Goal: Navigation & Orientation: Find specific page/section

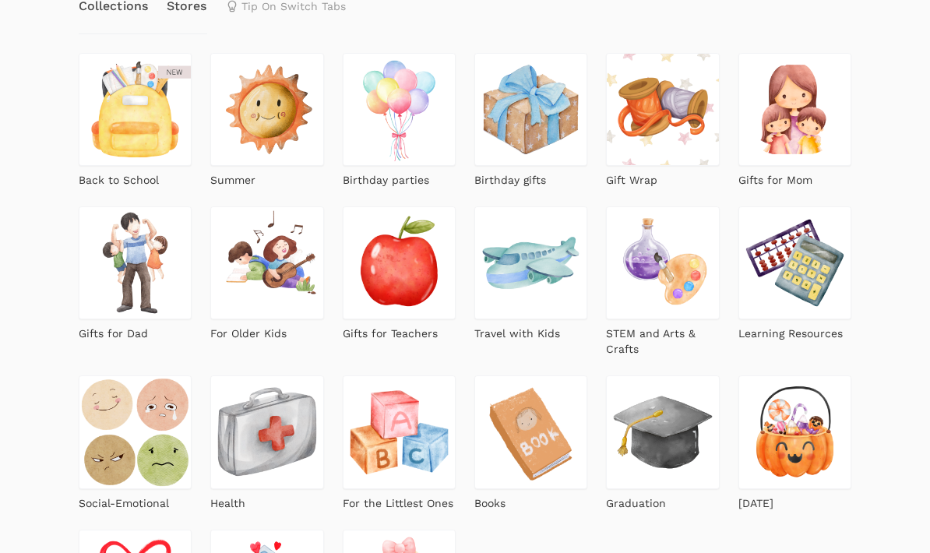
scroll to position [349, 0]
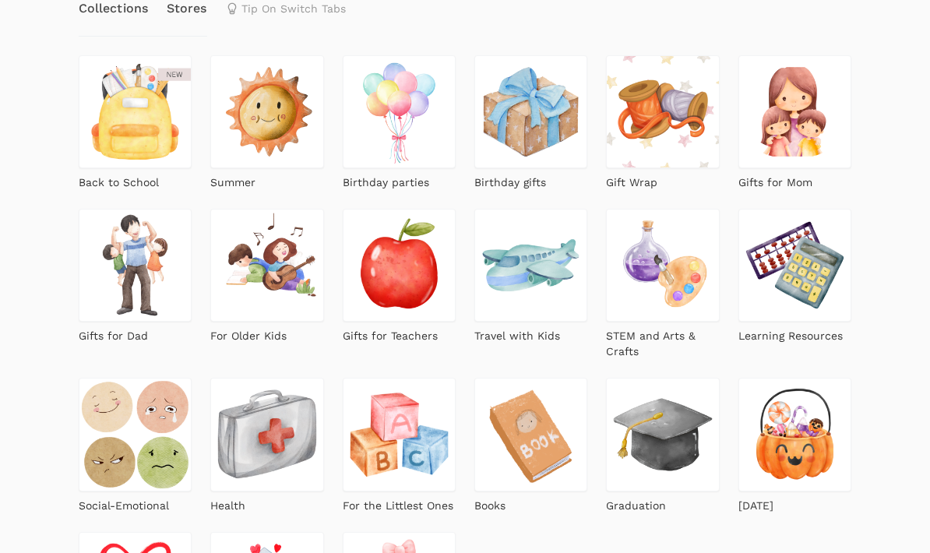
click at [798, 139] on img at bounding box center [795, 111] width 113 height 113
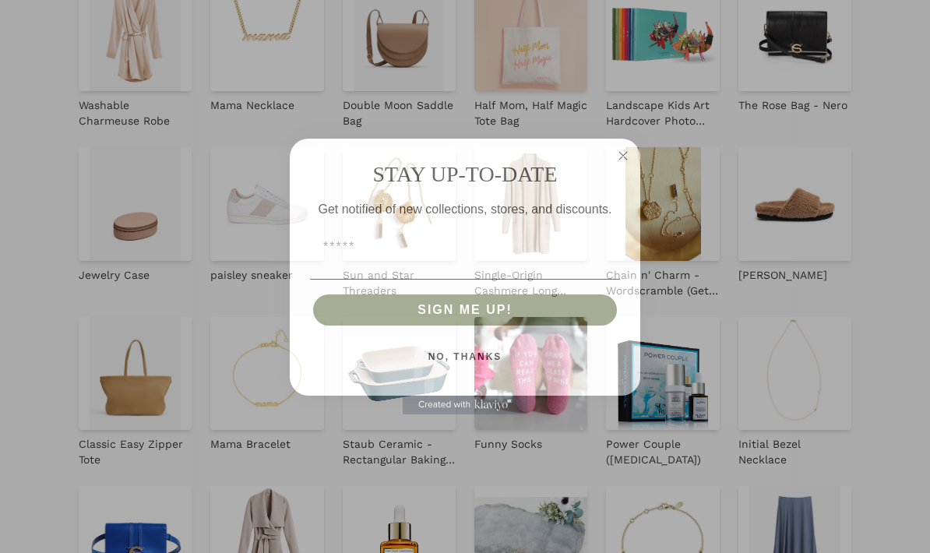
scroll to position [467, 0]
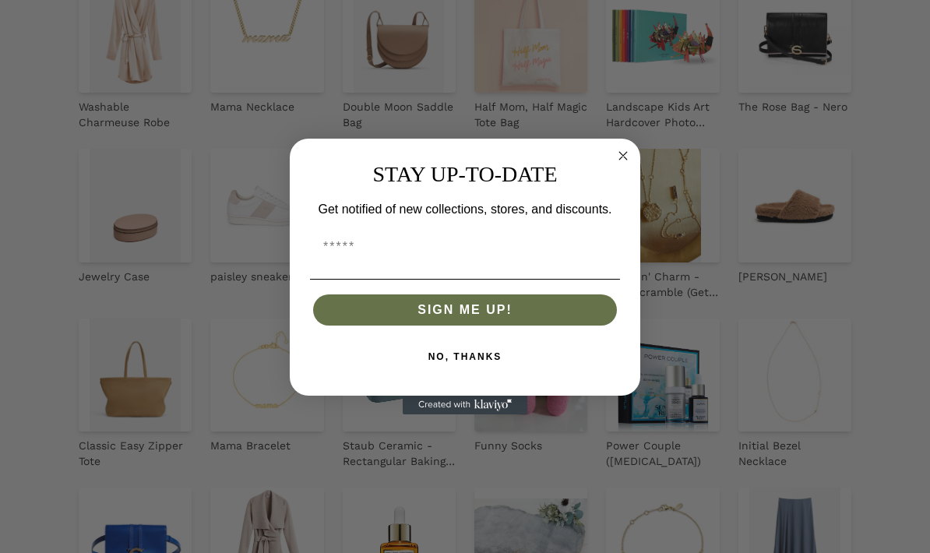
click at [618, 153] on circle "Close dialog" at bounding box center [624, 155] width 18 height 18
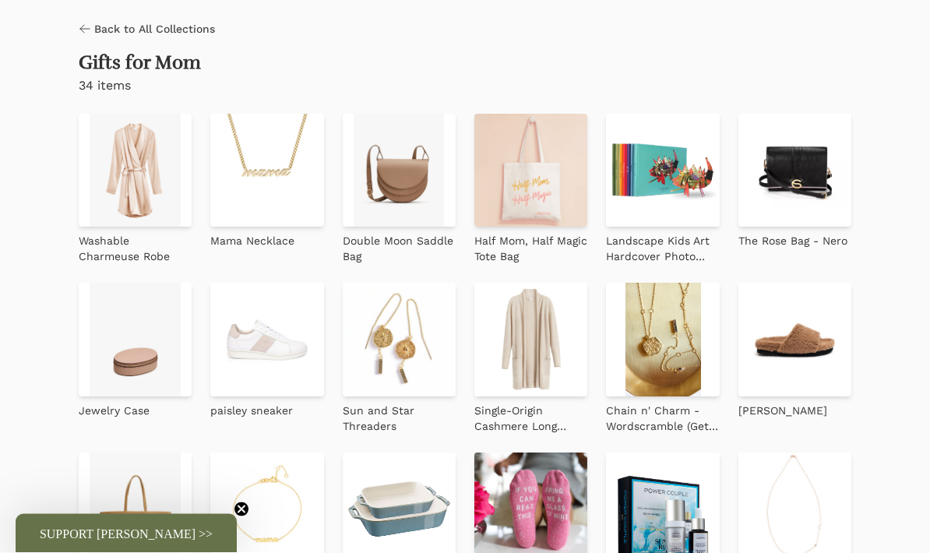
scroll to position [333, 0]
click at [416, 172] on img at bounding box center [399, 170] width 113 height 113
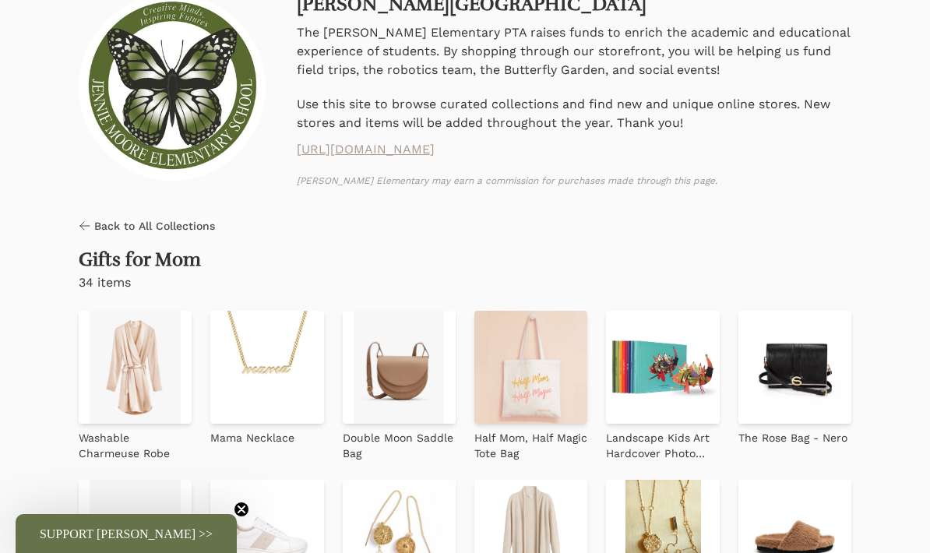
scroll to position [135, 0]
click at [199, 225] on span "Back to All Collections" at bounding box center [154, 227] width 121 height 16
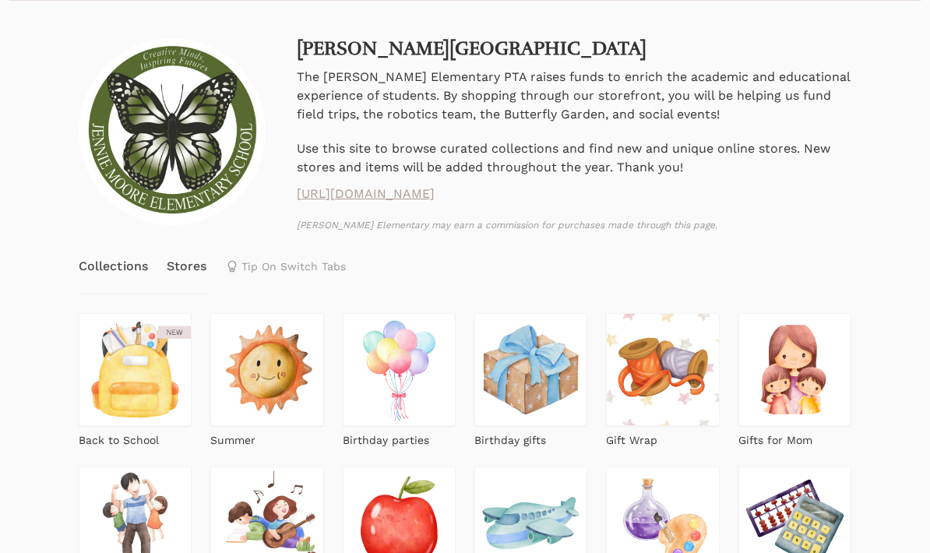
scroll to position [90, 0]
click at [181, 270] on link "Stores" at bounding box center [187, 267] width 41 height 55
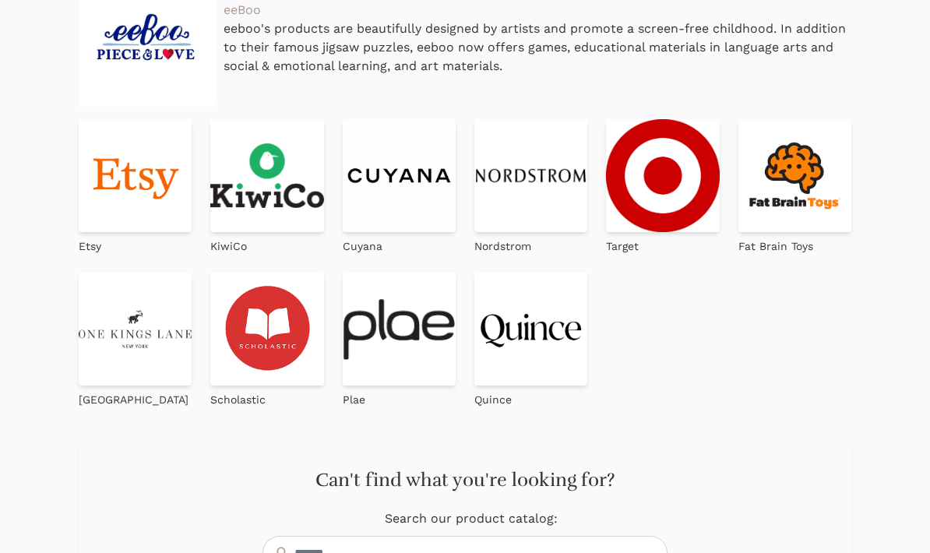
scroll to position [1690, 0]
